Goal: Transaction & Acquisition: Purchase product/service

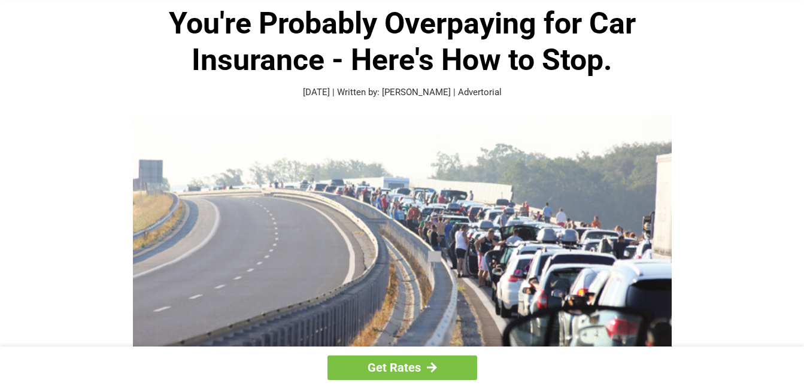
scroll to position [60, 0]
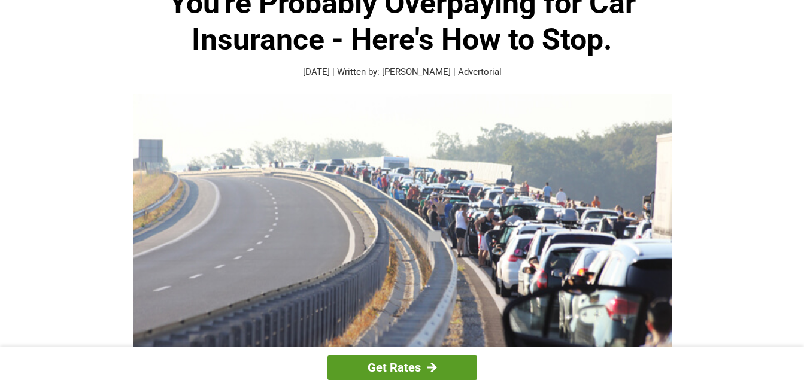
click at [438, 366] on link "Get Rates" at bounding box center [403, 368] width 150 height 25
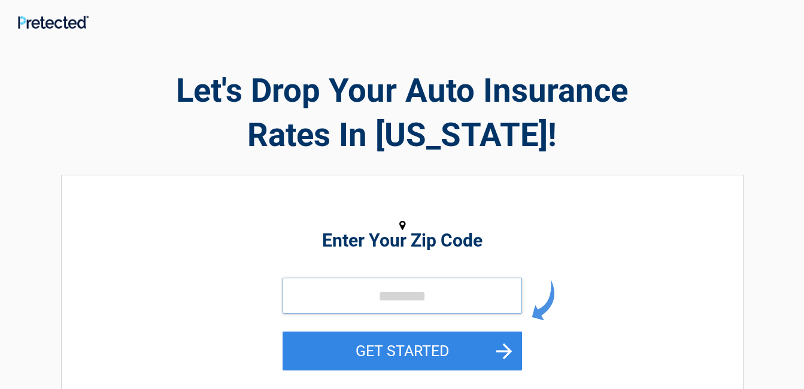
click at [363, 304] on input "tel" at bounding box center [403, 296] width 240 height 36
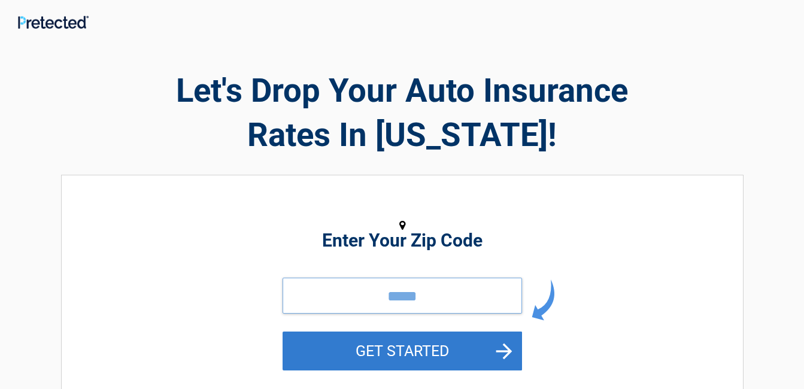
type input "*****"
click at [403, 354] on button "GET STARTED" at bounding box center [403, 351] width 240 height 39
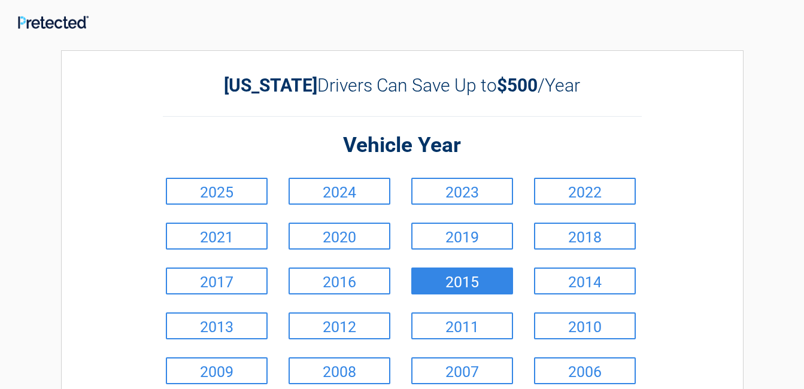
click at [445, 284] on link "2015" at bounding box center [463, 281] width 102 height 27
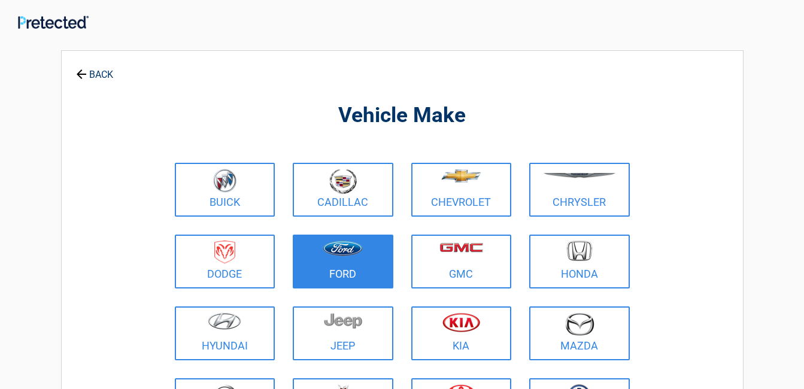
click at [350, 250] on img at bounding box center [343, 249] width 40 height 16
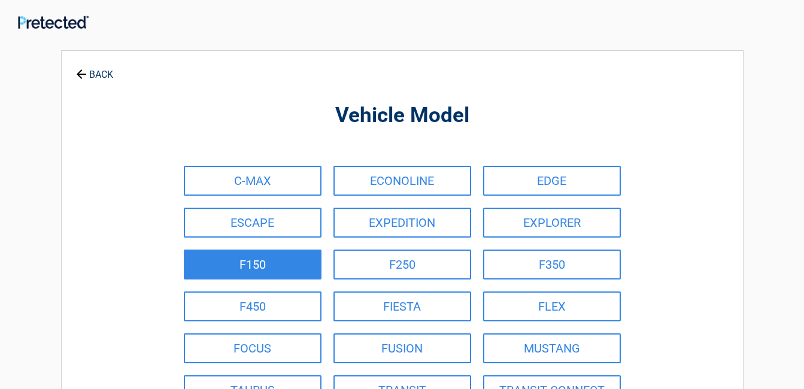
click at [264, 257] on link "F150" at bounding box center [253, 265] width 138 height 30
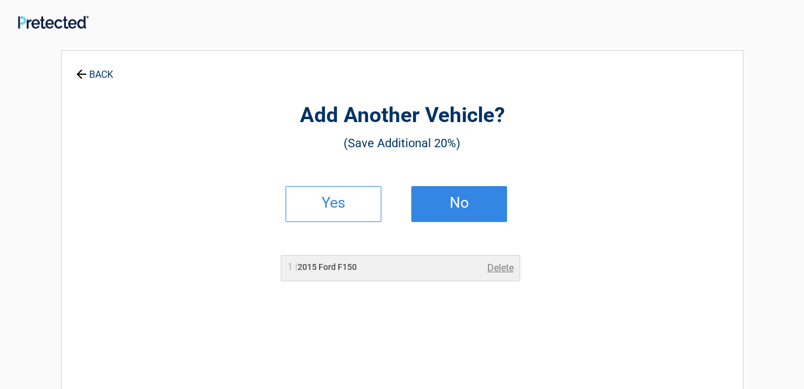
click at [462, 203] on h2 "No" at bounding box center [459, 203] width 71 height 8
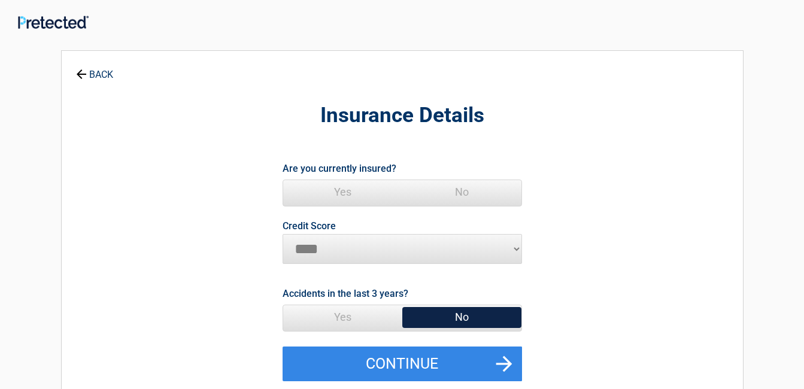
click at [465, 313] on span "No" at bounding box center [462, 318] width 119 height 24
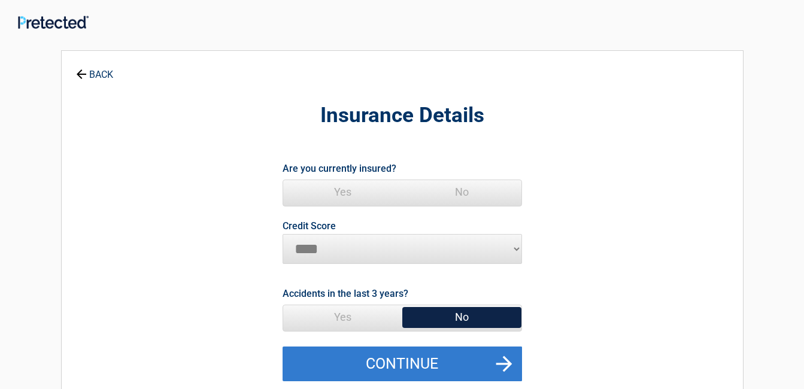
click at [505, 362] on button "Continue" at bounding box center [403, 364] width 240 height 35
click at [507, 360] on button "Continue" at bounding box center [403, 364] width 240 height 35
click at [506, 356] on button "Continue" at bounding box center [403, 364] width 240 height 35
click at [506, 355] on button "Continue" at bounding box center [403, 364] width 240 height 35
click at [408, 356] on button "Continue" at bounding box center [403, 364] width 240 height 35
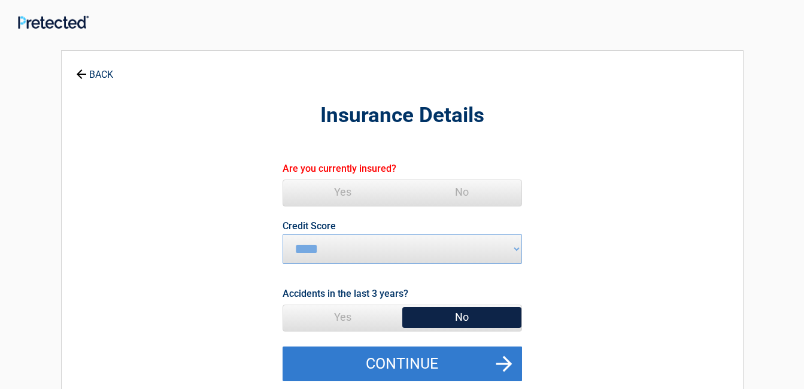
click at [495, 358] on button "Continue" at bounding box center [403, 364] width 240 height 35
click at [507, 357] on button "Continue" at bounding box center [403, 364] width 240 height 35
